Goal: Transaction & Acquisition: Book appointment/travel/reservation

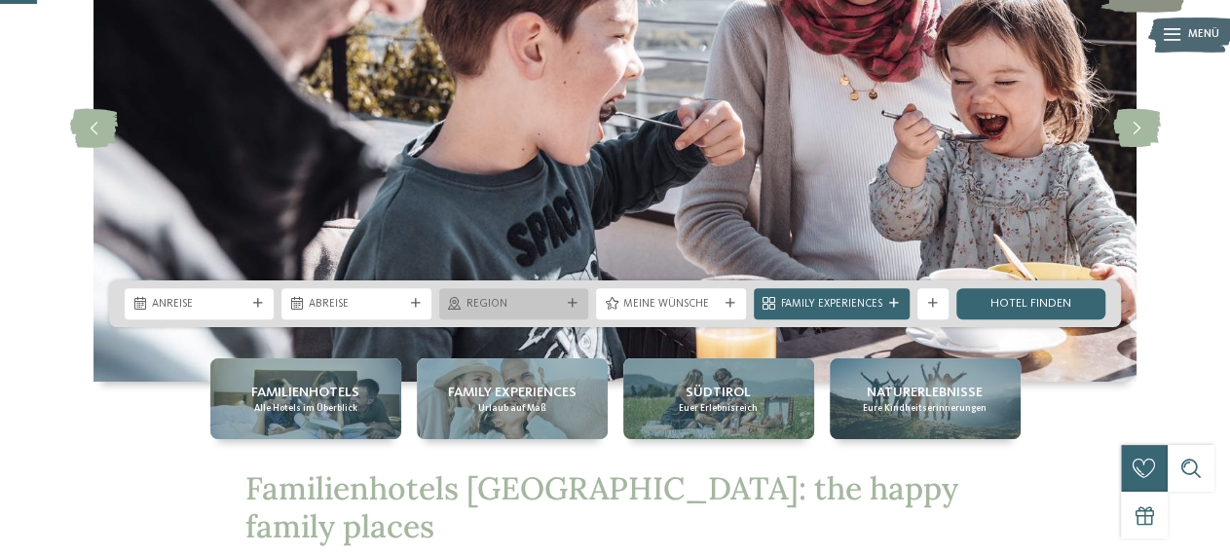
scroll to position [203, 0]
click at [584, 310] on div "Region" at bounding box center [513, 303] width 149 height 31
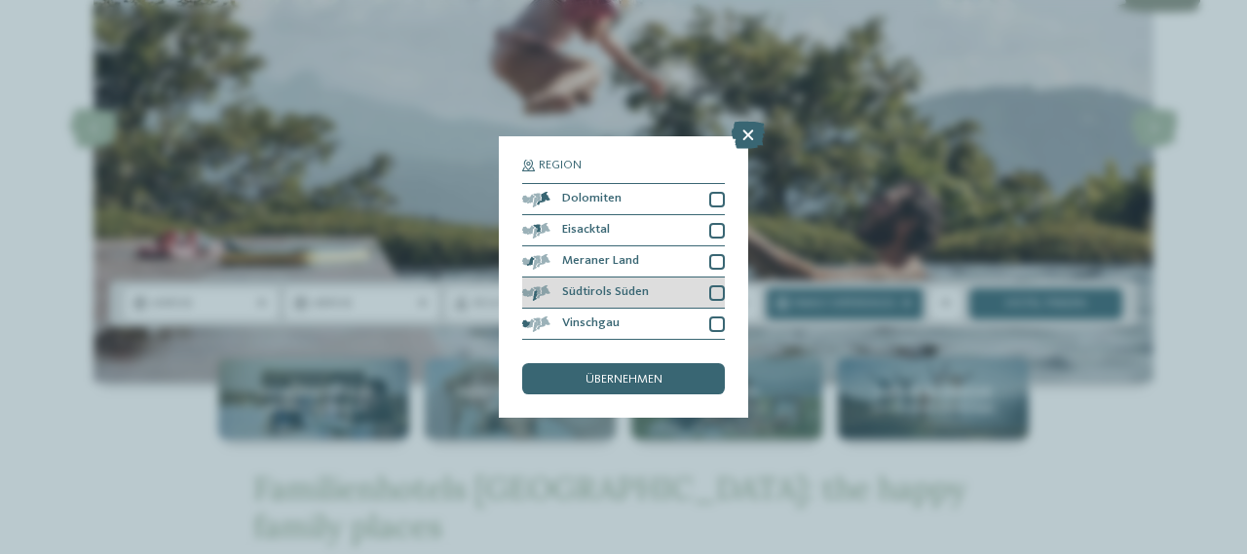
click at [709, 288] on div at bounding box center [717, 293] width 16 height 16
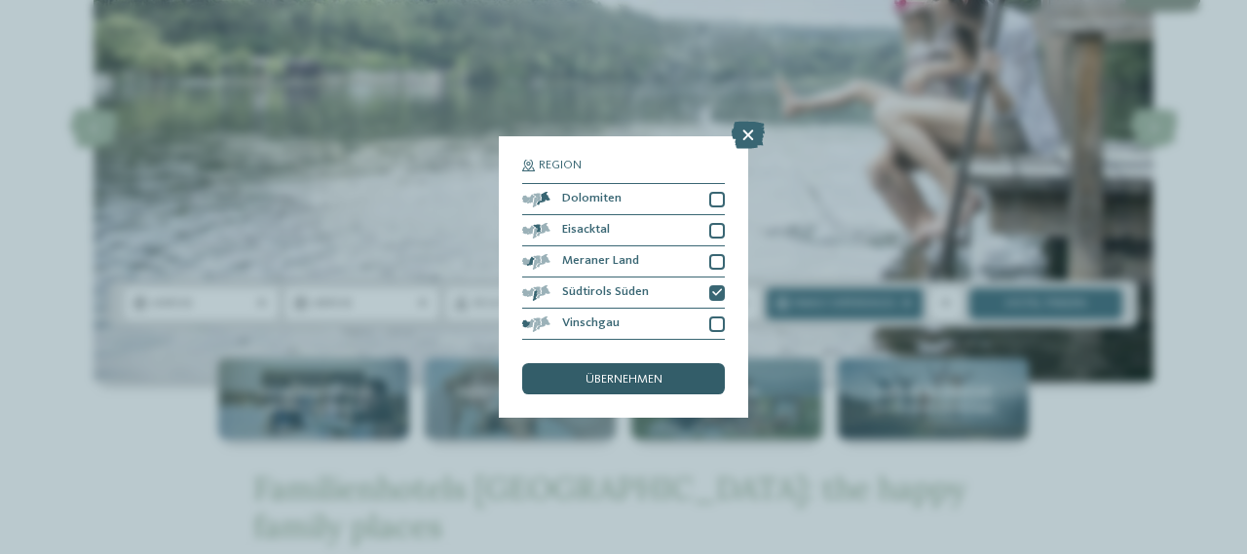
click at [655, 374] on span "übernehmen" at bounding box center [623, 380] width 77 height 13
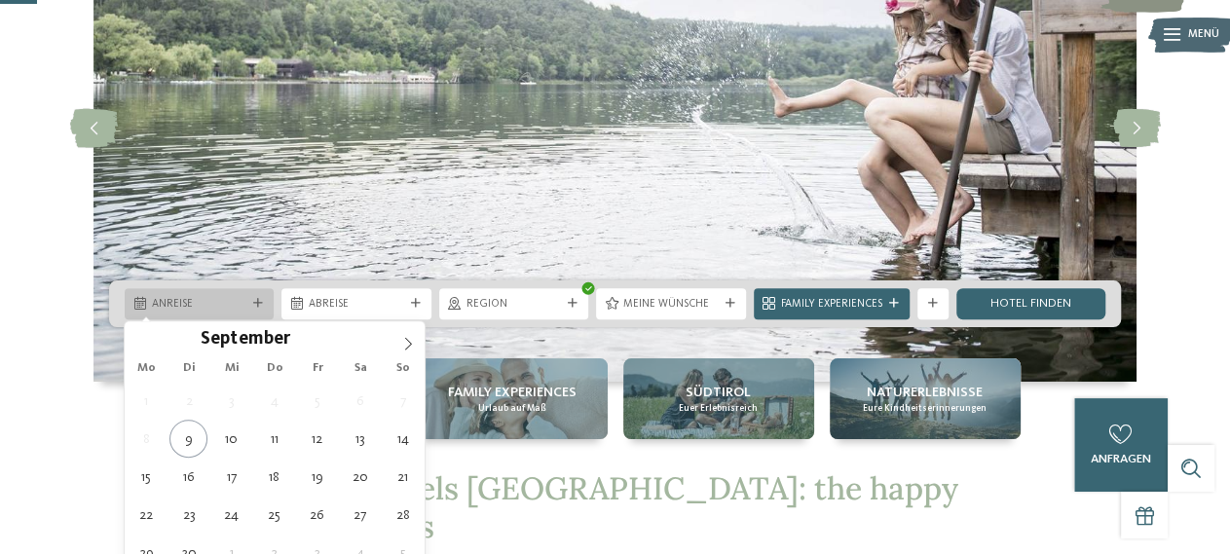
click at [272, 295] on div "Anreise" at bounding box center [199, 303] width 149 height 31
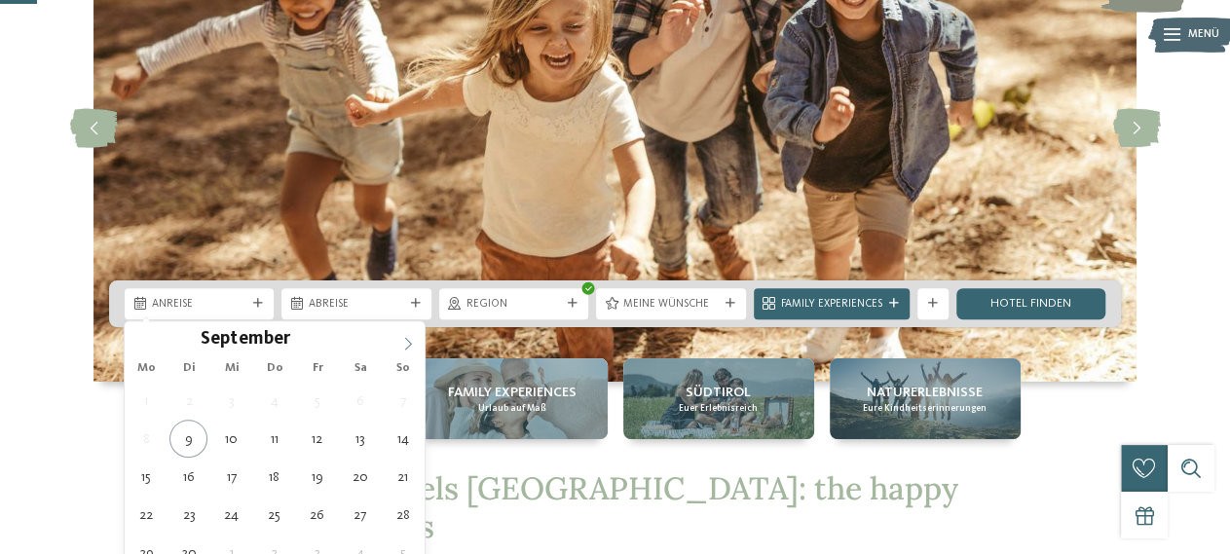
click at [416, 340] on span at bounding box center [408, 337] width 33 height 33
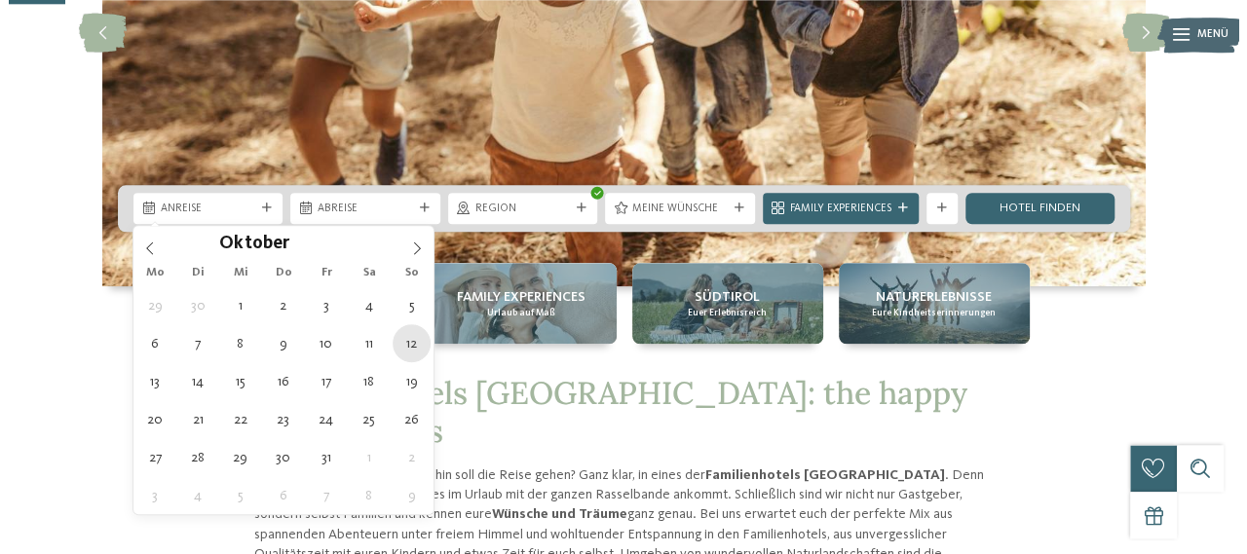
scroll to position [304, 0]
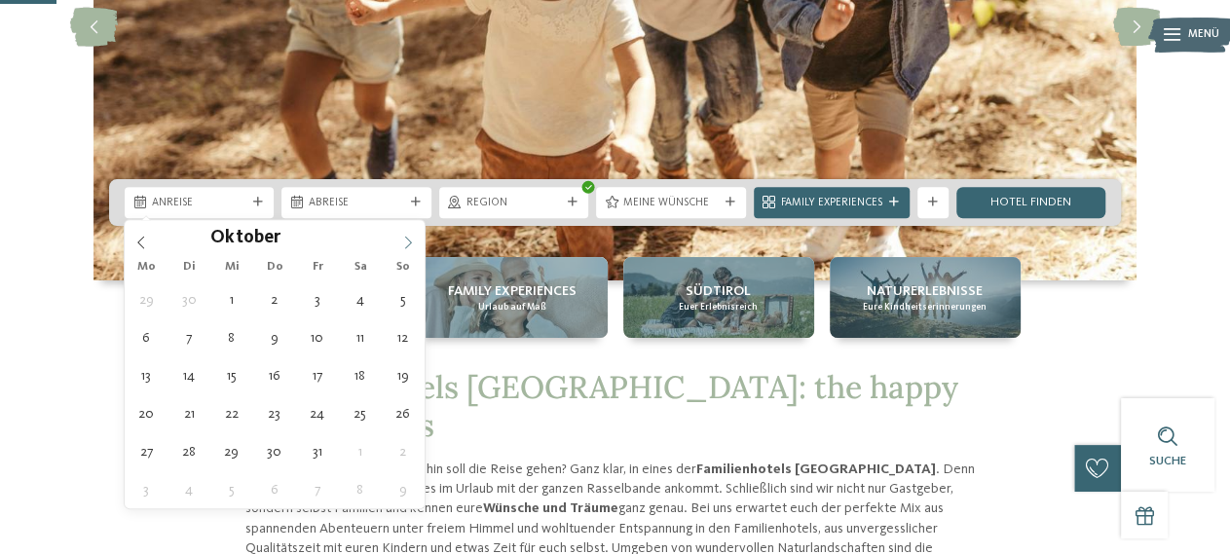
click at [412, 241] on icon at bounding box center [408, 243] width 14 height 14
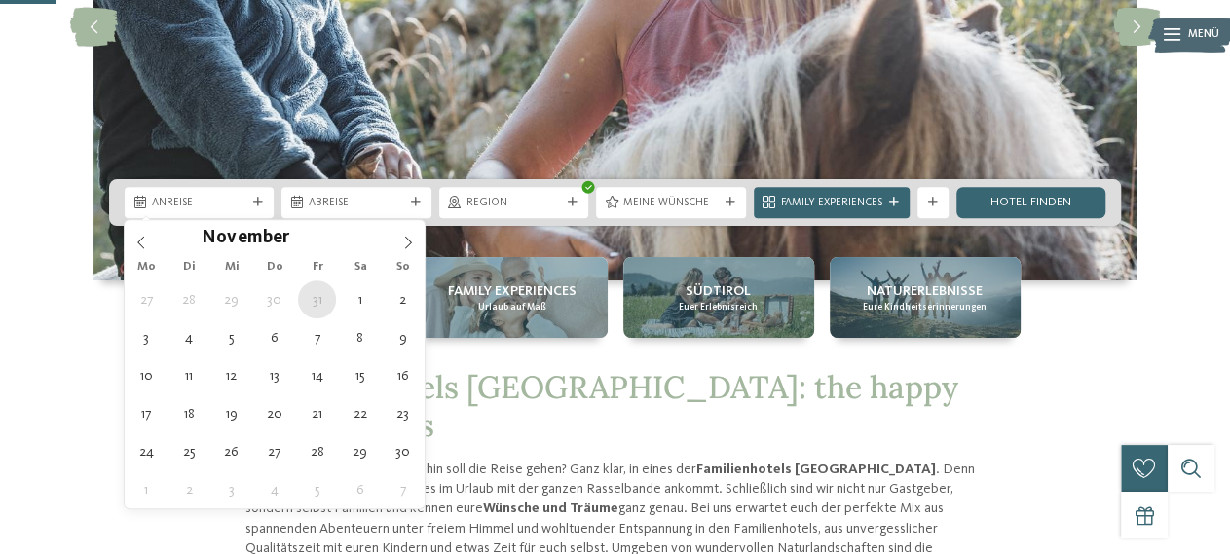
type div "[DATE]"
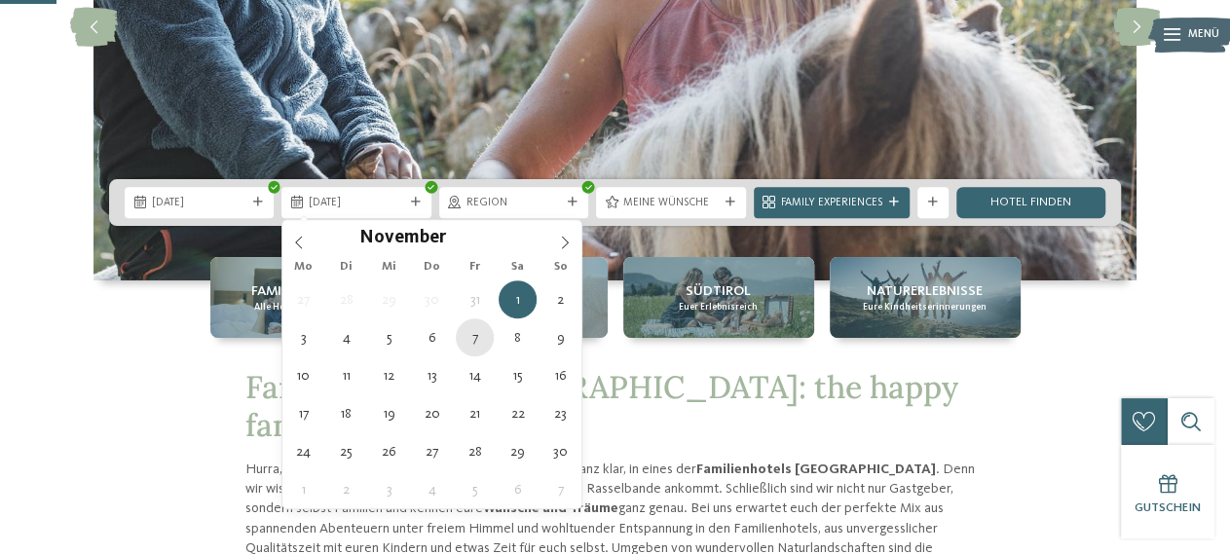
type div "[DATE]"
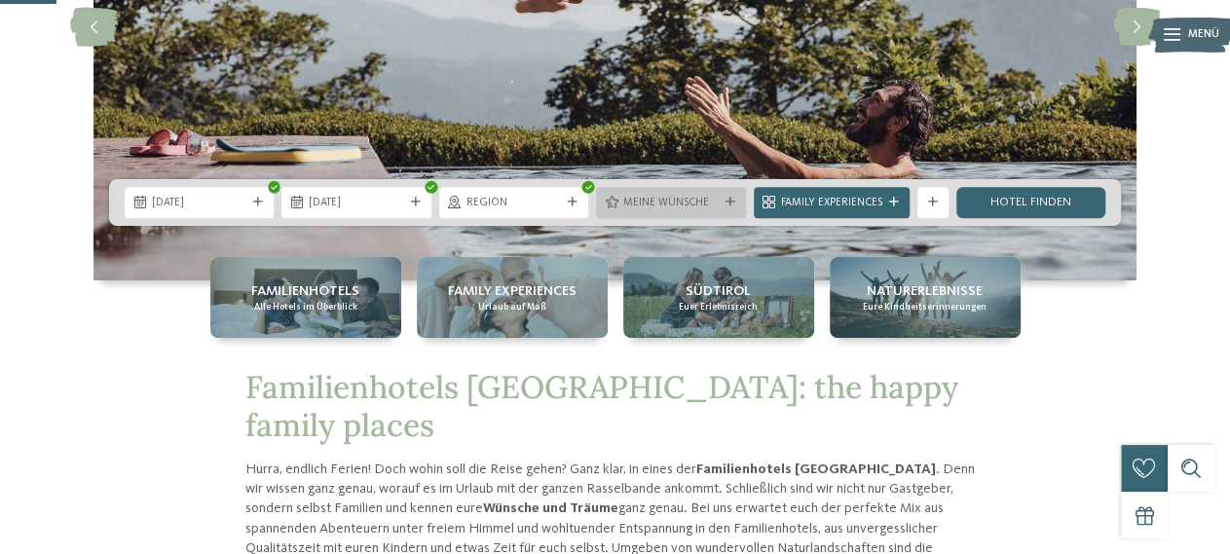
click at [731, 206] on icon at bounding box center [731, 203] width 10 height 10
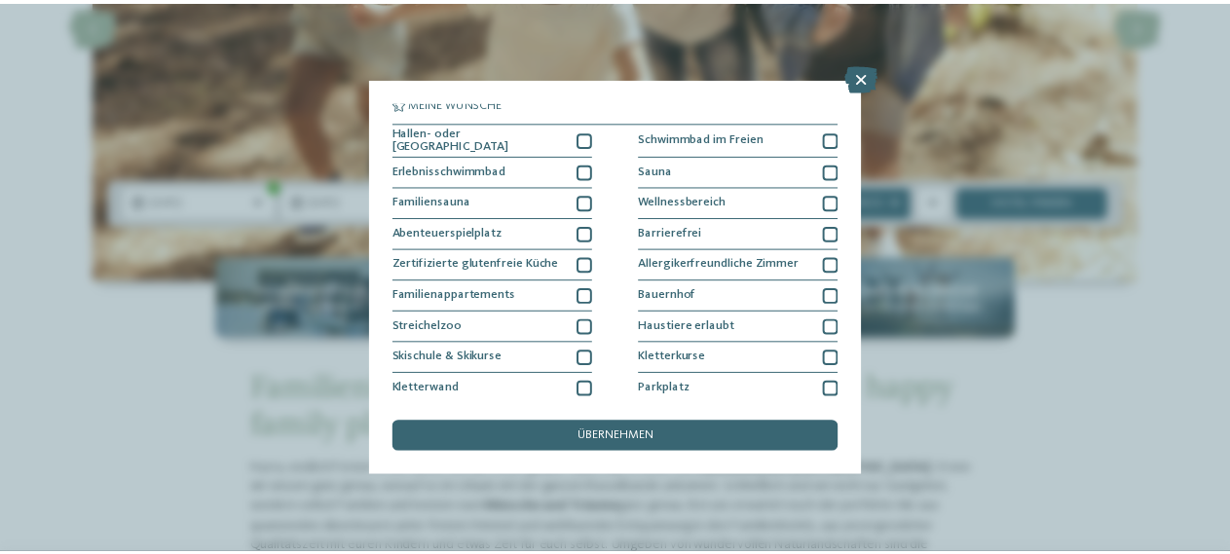
scroll to position [0, 0]
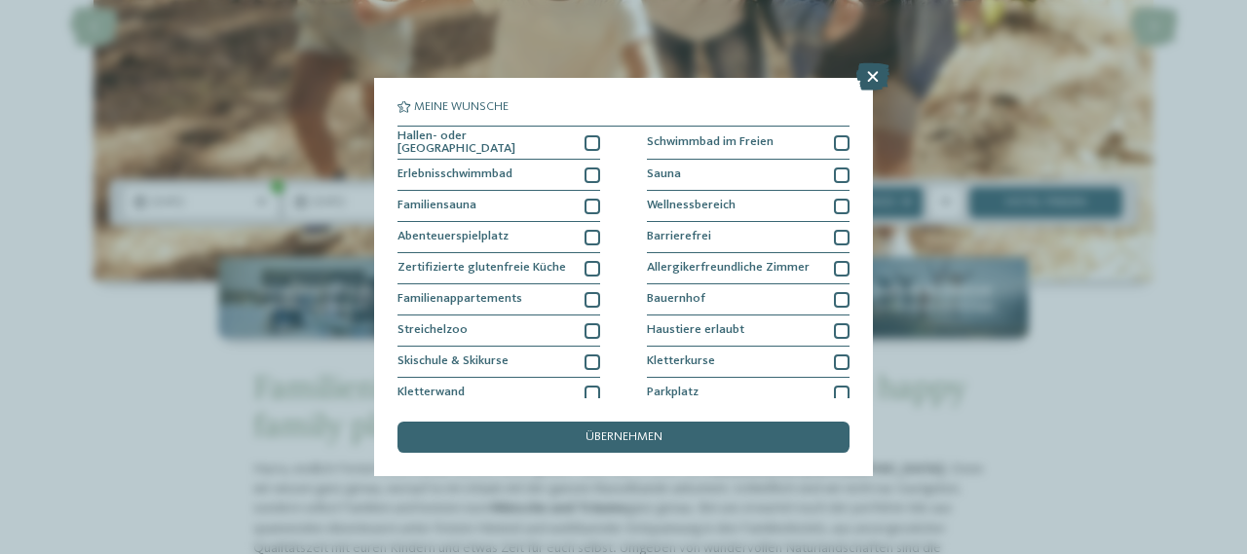
click at [880, 80] on icon at bounding box center [872, 76] width 33 height 27
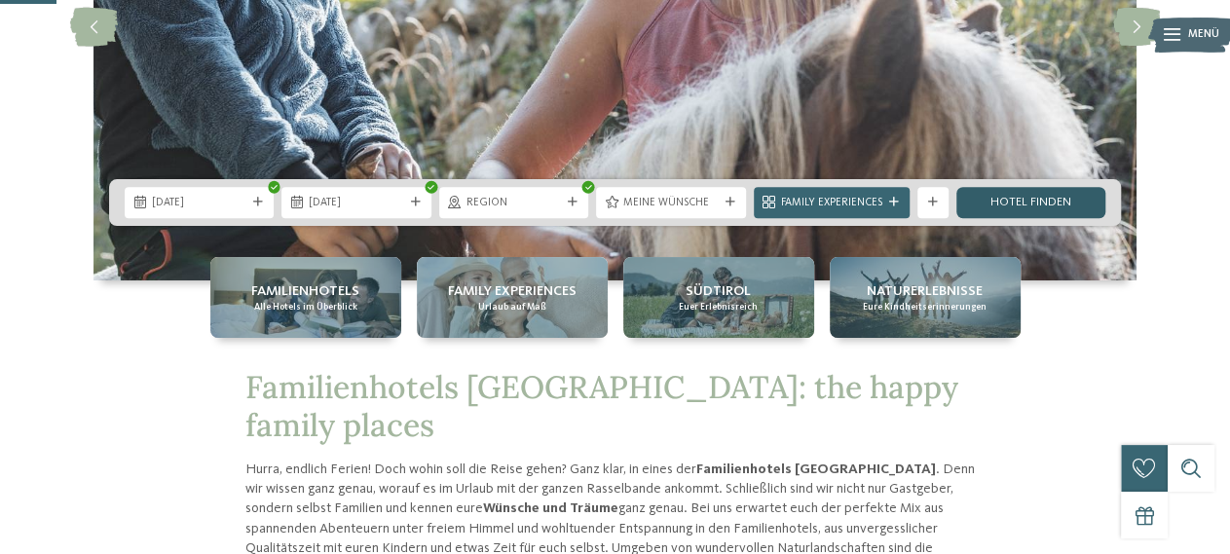
click at [993, 200] on link "Hotel finden" at bounding box center [1030, 202] width 149 height 31
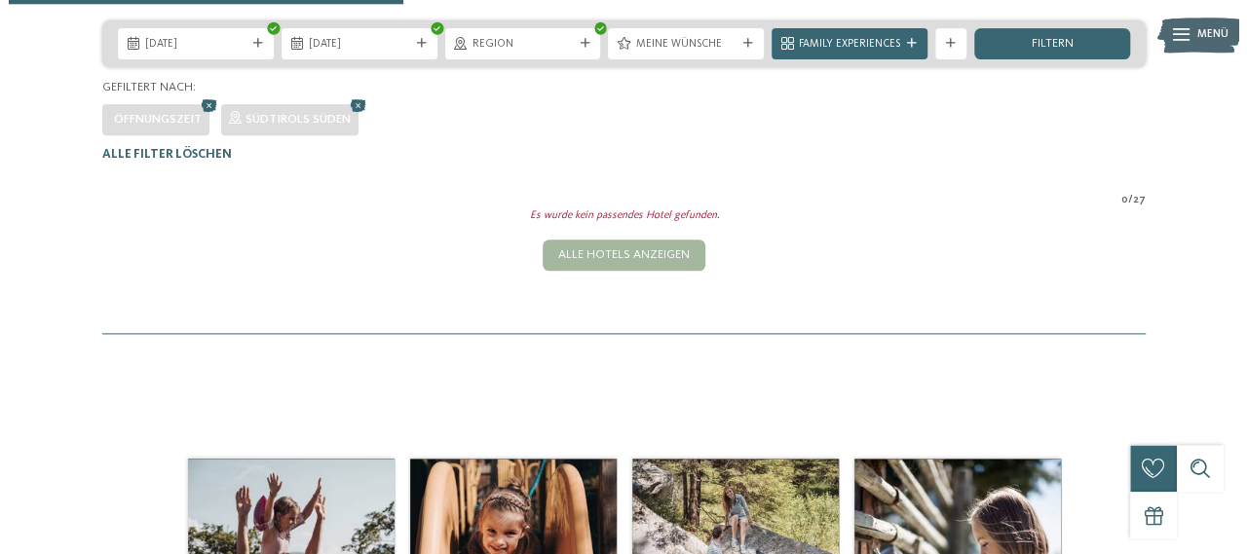
scroll to position [305, 0]
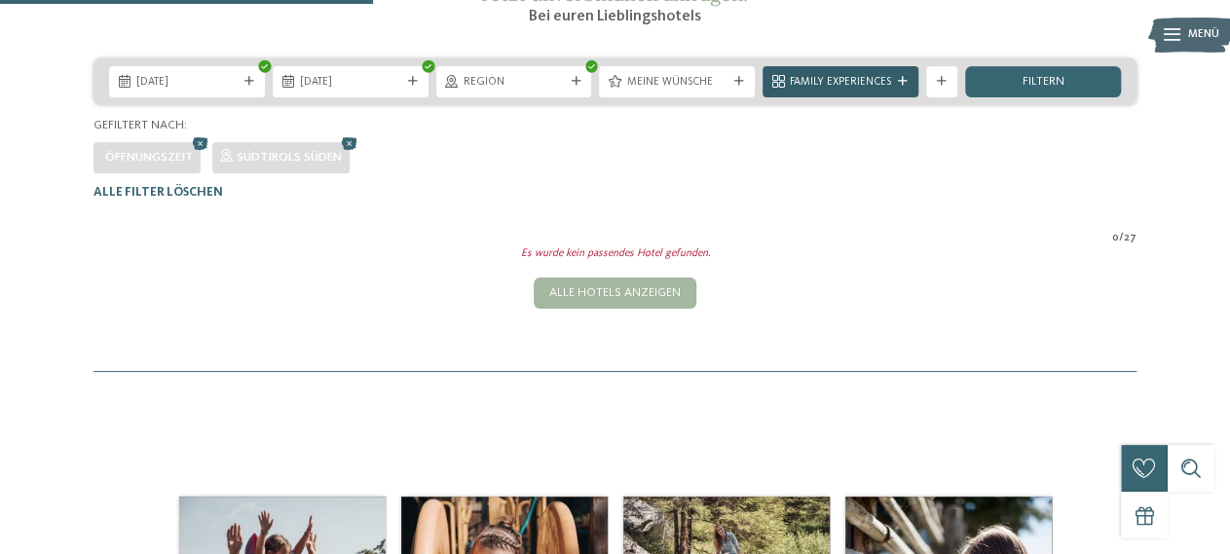
click at [885, 90] on div "Family Experiences" at bounding box center [840, 81] width 109 height 17
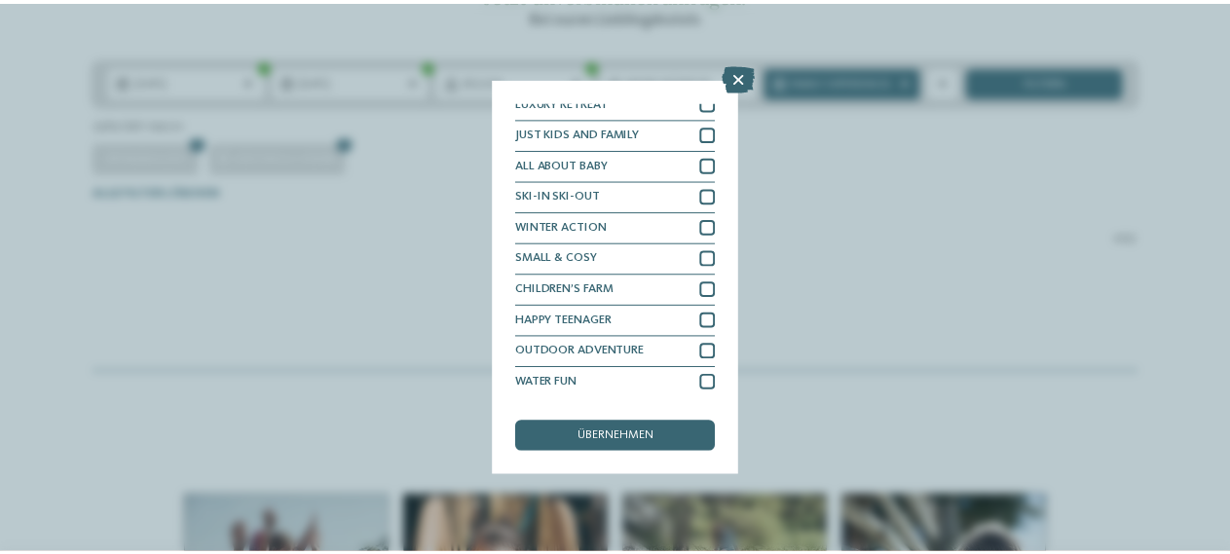
scroll to position [0, 0]
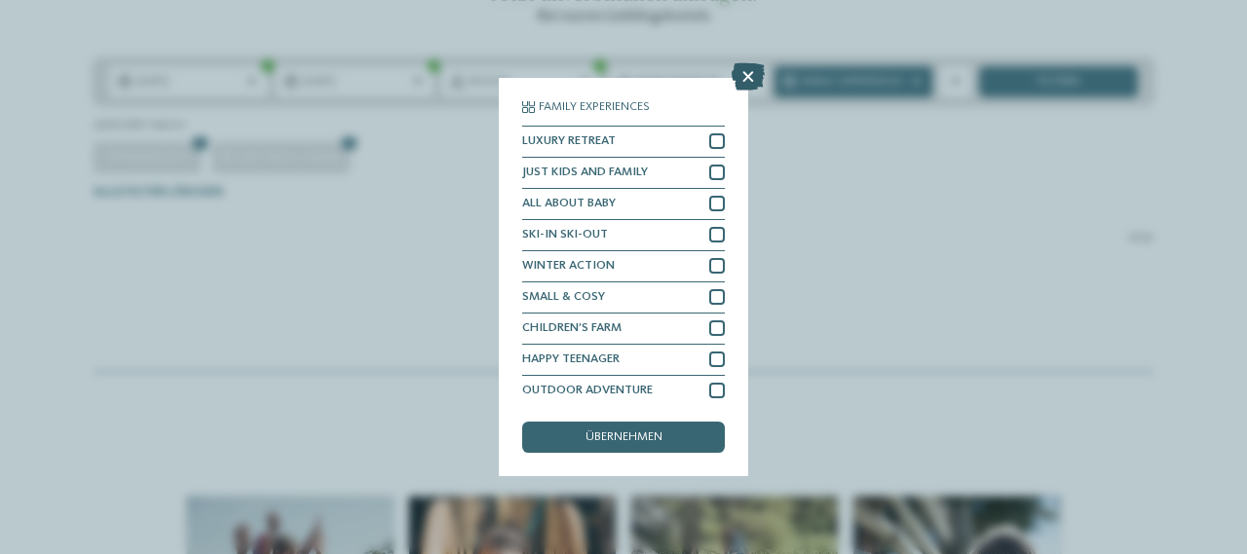
click at [743, 66] on icon at bounding box center [747, 76] width 33 height 27
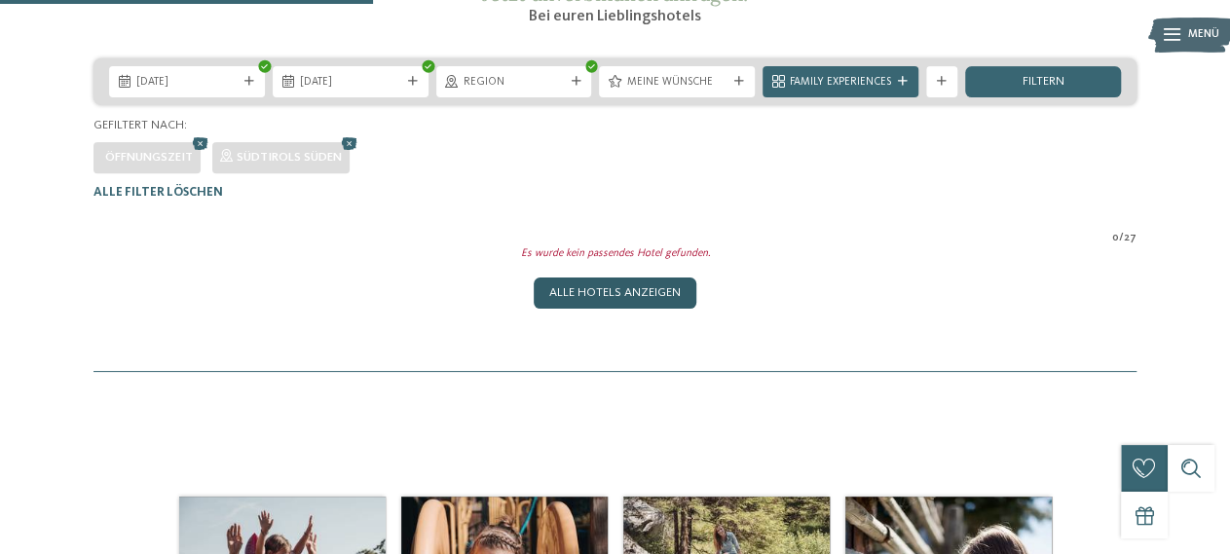
click at [556, 309] on div "Alle Hotels anzeigen" at bounding box center [615, 293] width 163 height 31
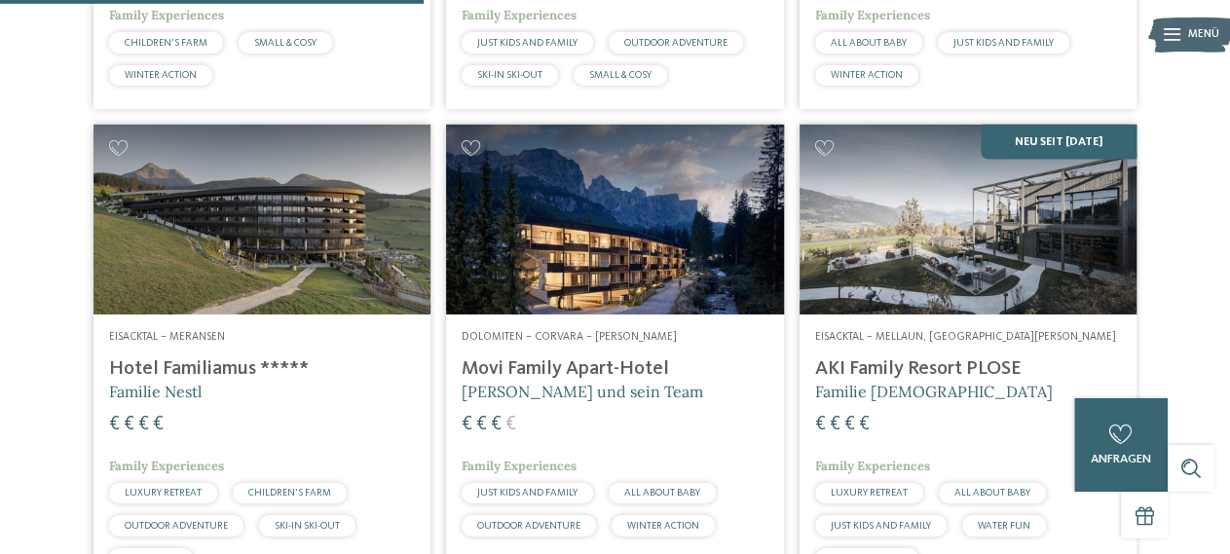
scroll to position [1805, 0]
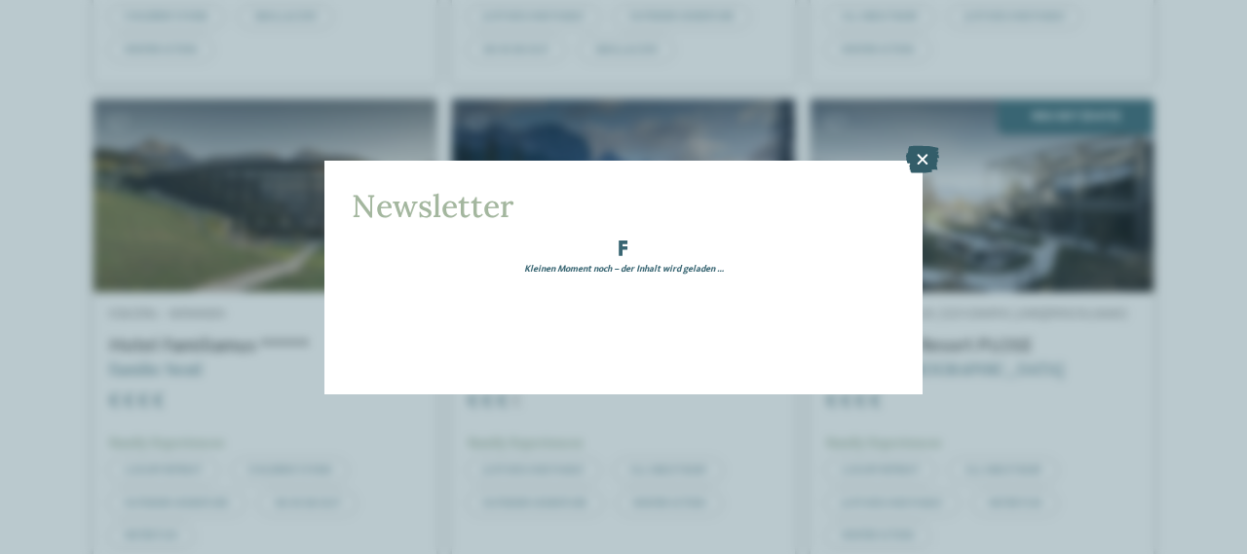
click at [917, 163] on icon at bounding box center [922, 158] width 33 height 27
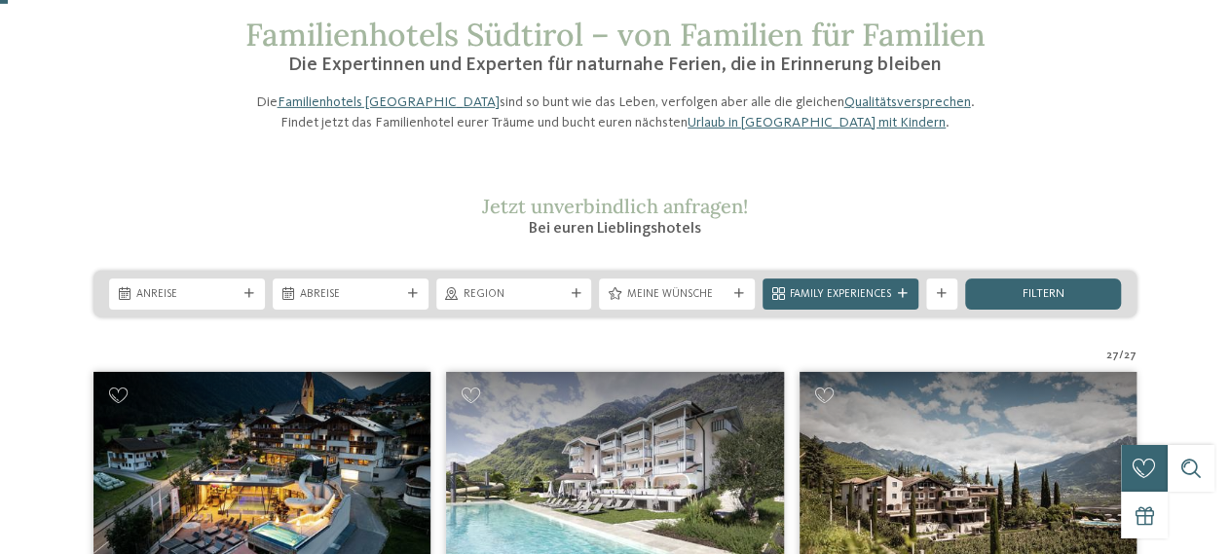
scroll to position [0, 0]
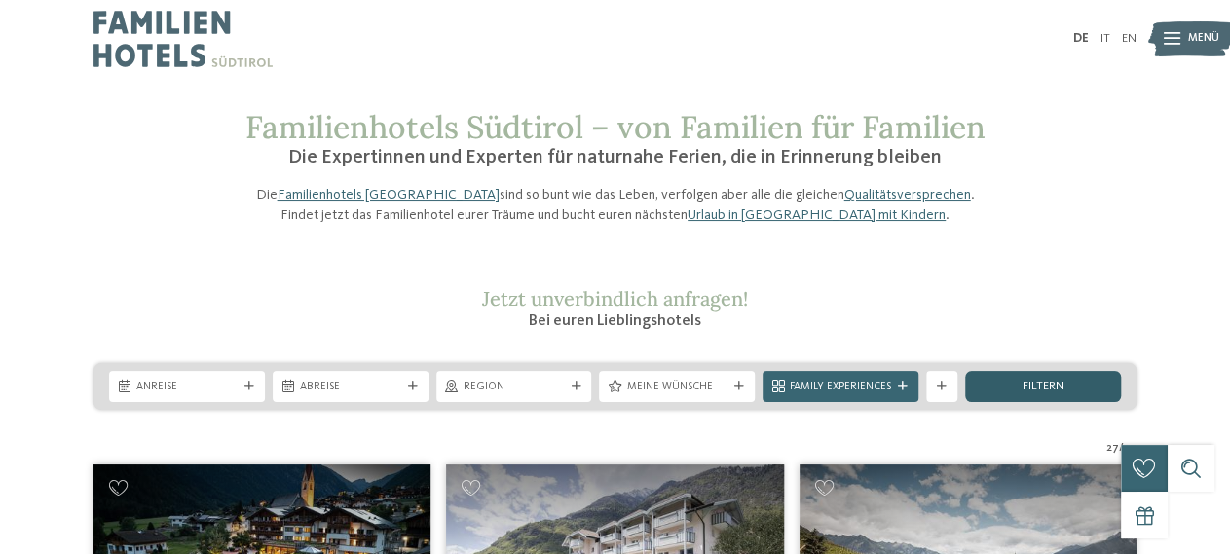
click at [1036, 393] on span "filtern" at bounding box center [1044, 387] width 42 height 13
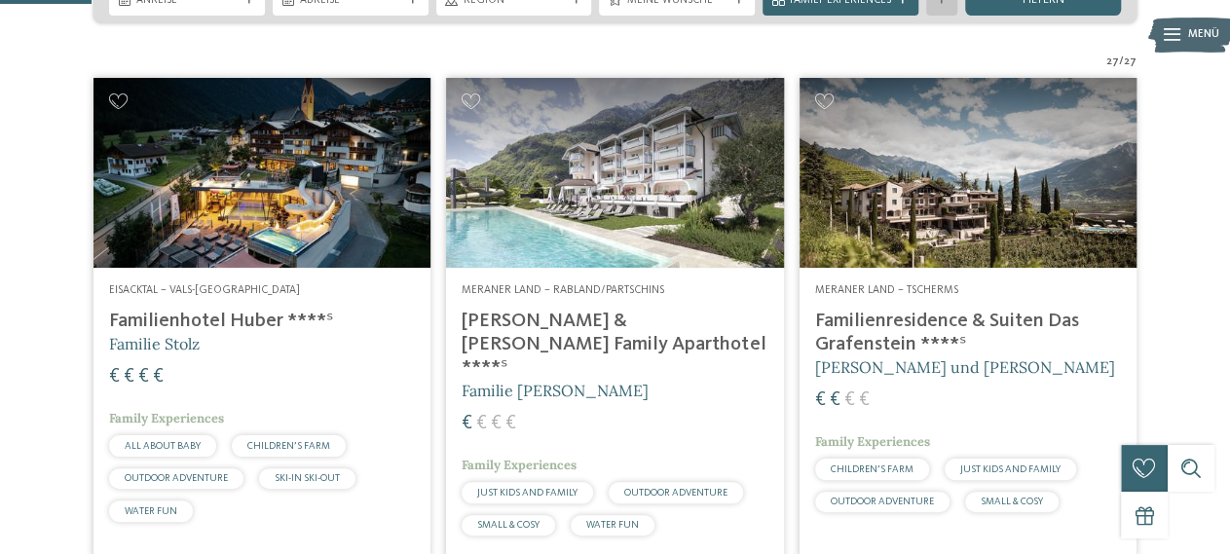
click at [939, 5] on icon at bounding box center [942, 0] width 10 height 10
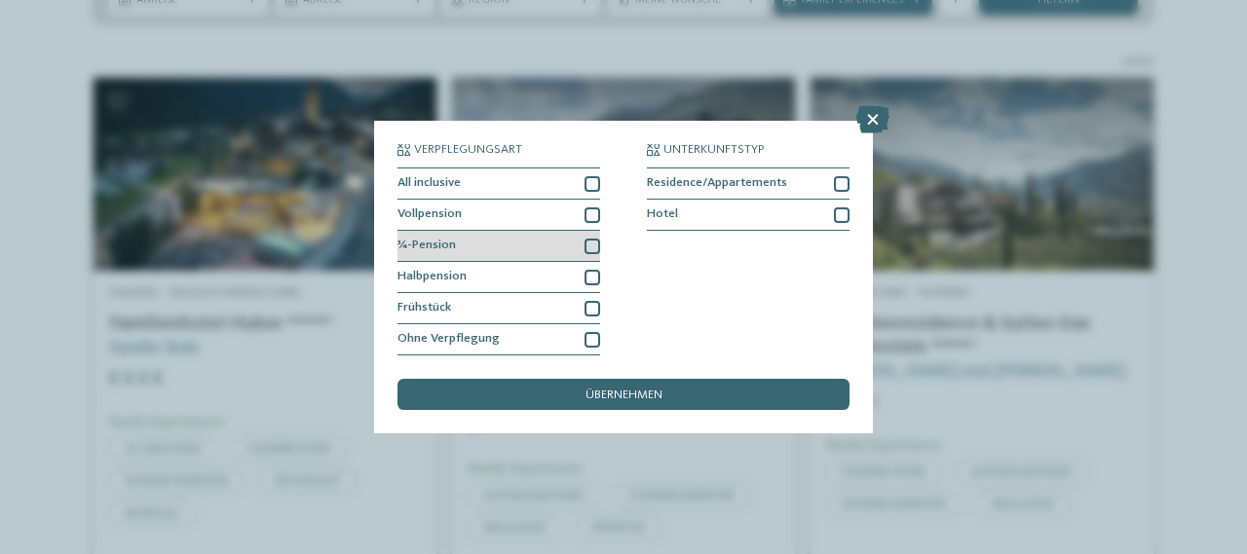
click at [595, 245] on div at bounding box center [592, 247] width 16 height 16
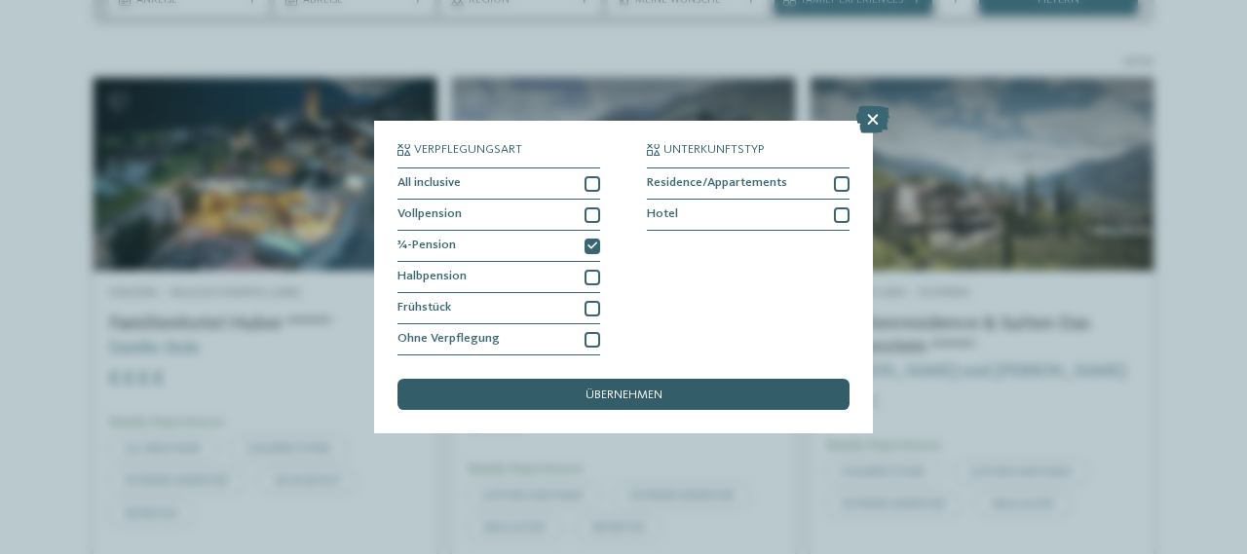
click at [706, 393] on div "übernehmen" at bounding box center [623, 394] width 452 height 31
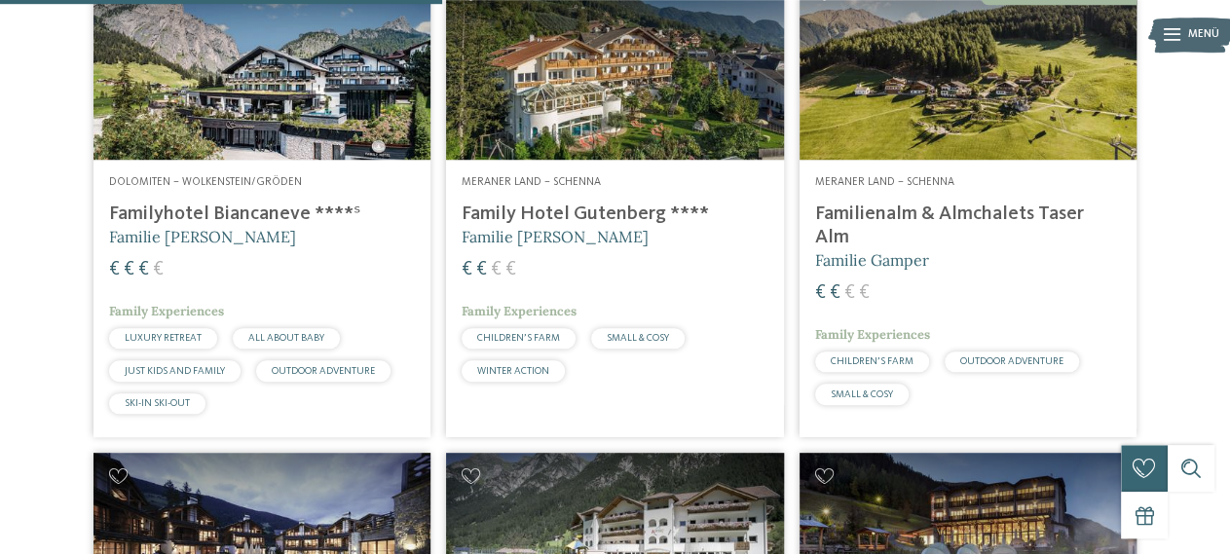
scroll to position [1089, 0]
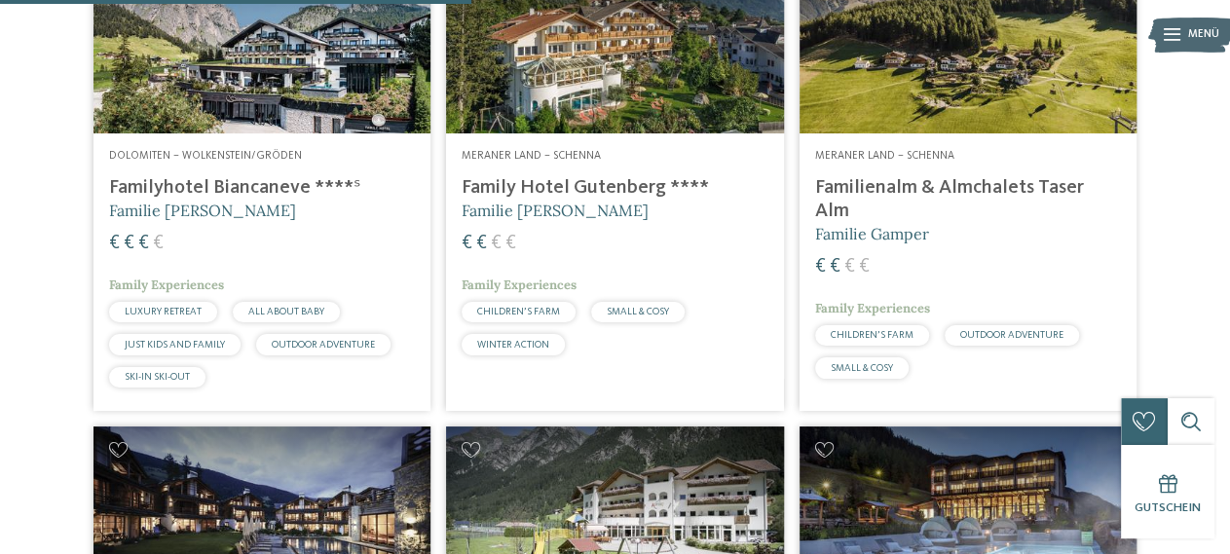
click at [1003, 122] on img at bounding box center [968, 39] width 337 height 190
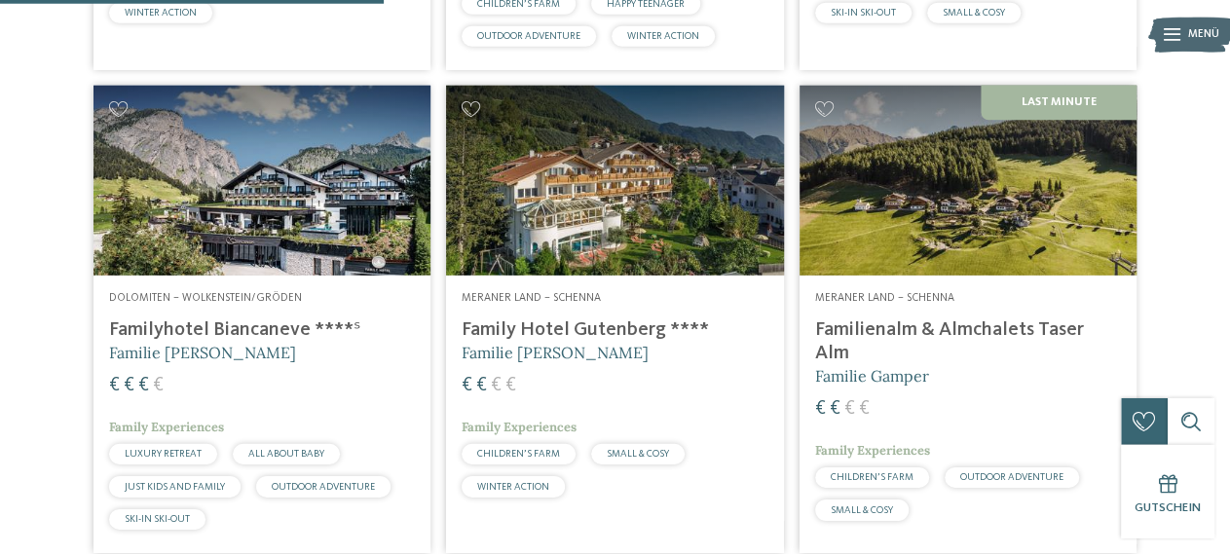
scroll to position [886, 0]
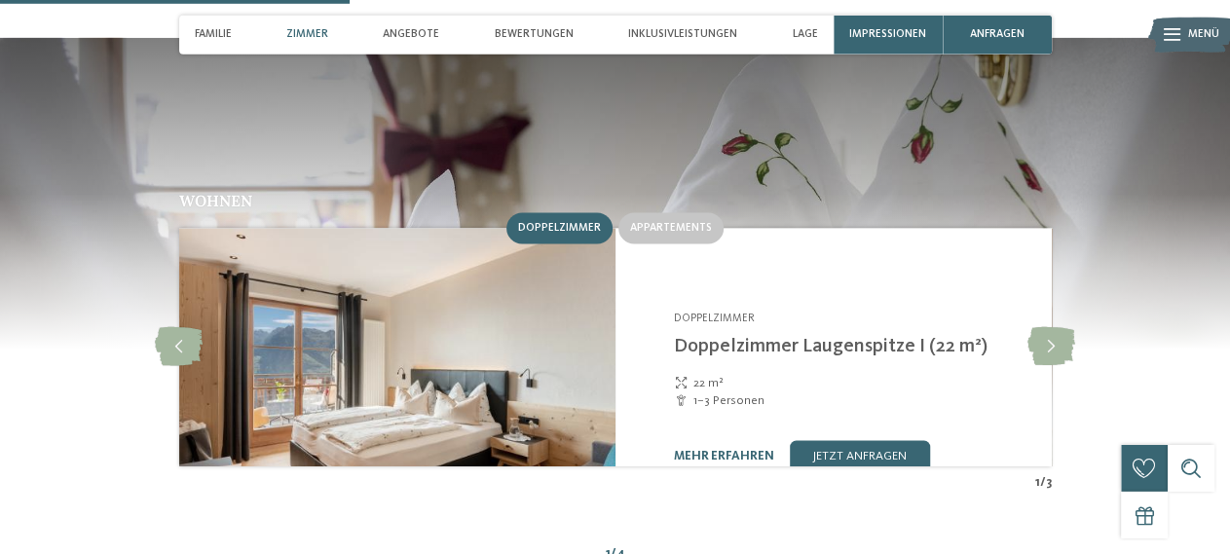
scroll to position [1474, 0]
